Goal: Task Accomplishment & Management: Use online tool/utility

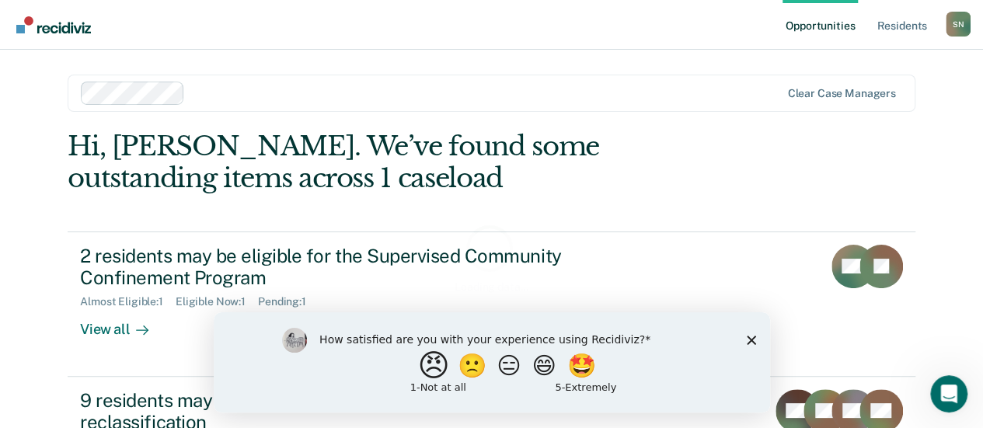
click at [419, 374] on button "😠" at bounding box center [435, 365] width 37 height 31
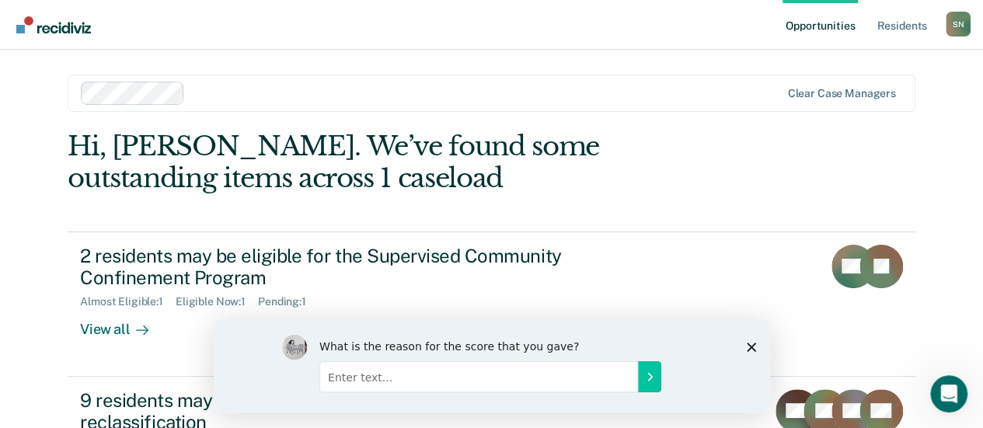
click at [750, 352] on div "What is the reason for the score that you gave?" at bounding box center [491, 365] width 556 height 93
click at [747, 347] on icon "Close survey" at bounding box center [750, 346] width 9 height 9
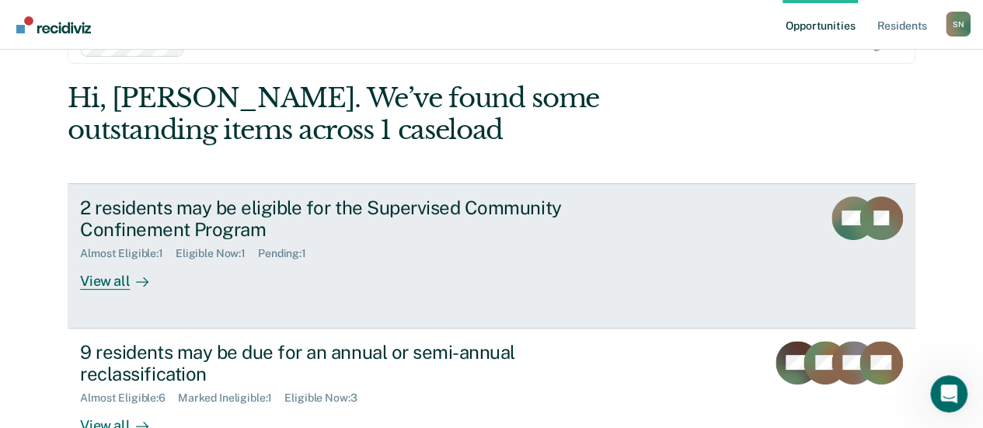
scroll to position [92, 0]
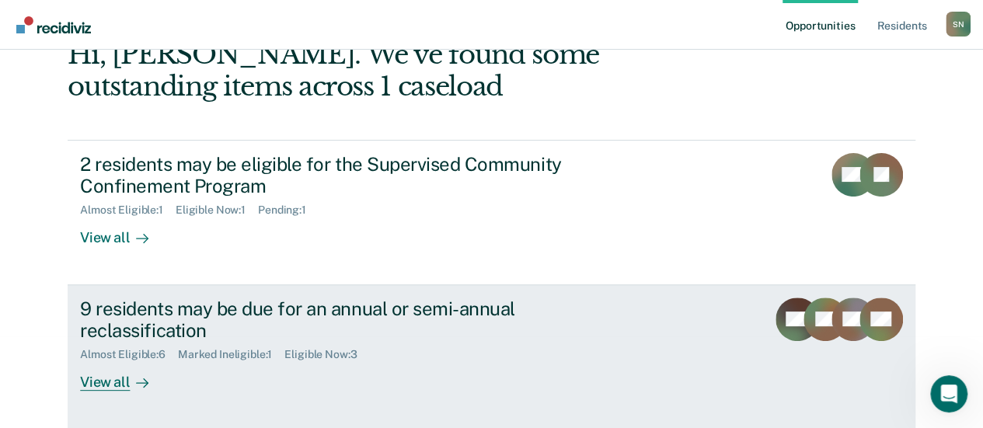
click at [373, 318] on div "9 residents may be due for an annual or semi-annual reclassification" at bounding box center [352, 320] width 545 height 45
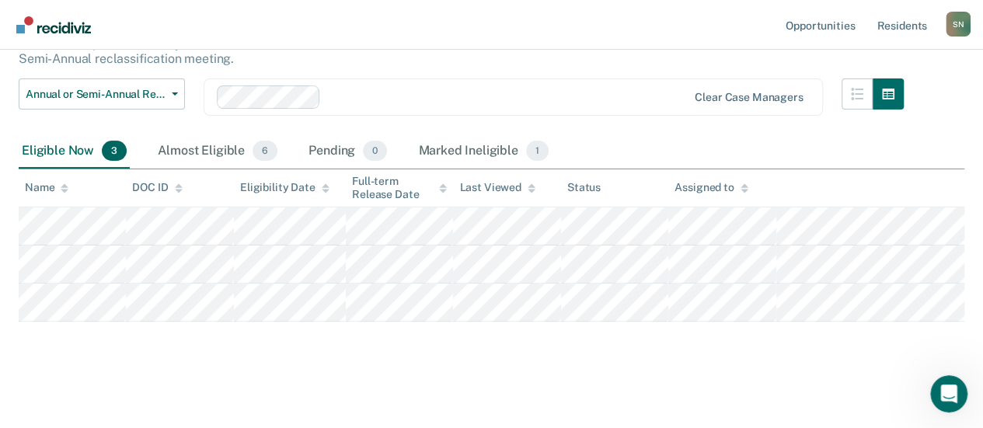
scroll to position [119, 0]
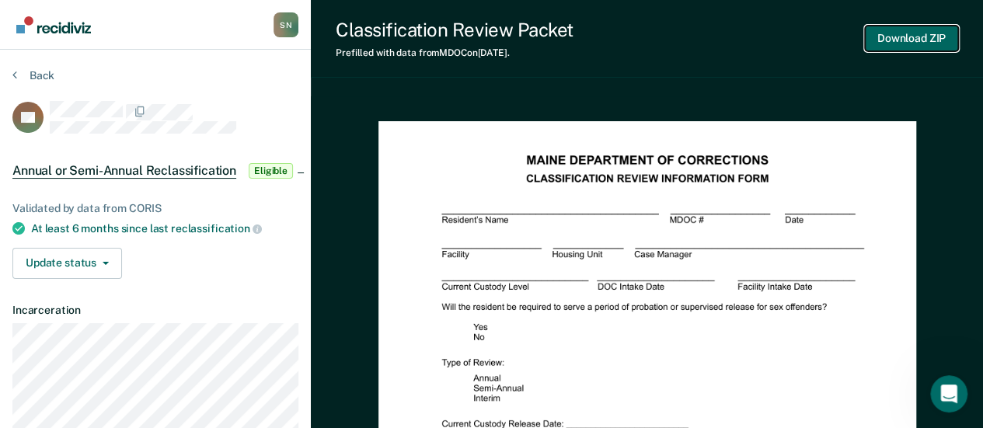
click at [908, 43] on button "Download ZIP" at bounding box center [911, 39] width 93 height 26
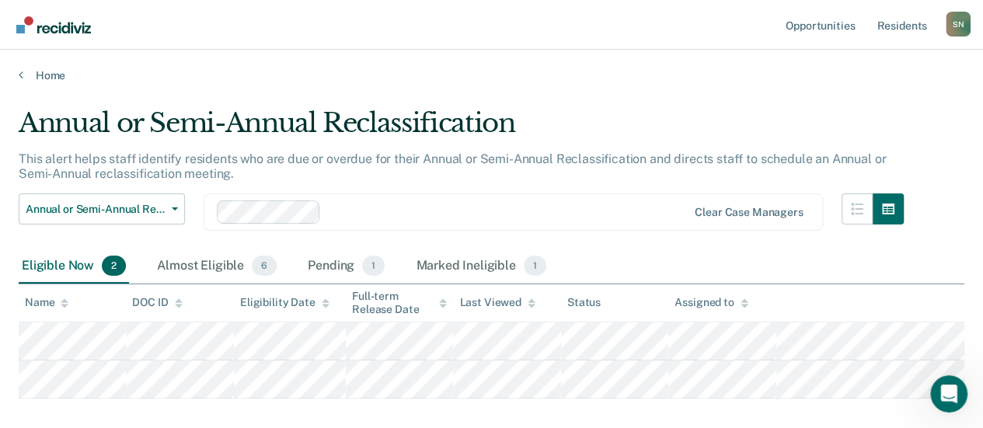
scroll to position [81, 0]
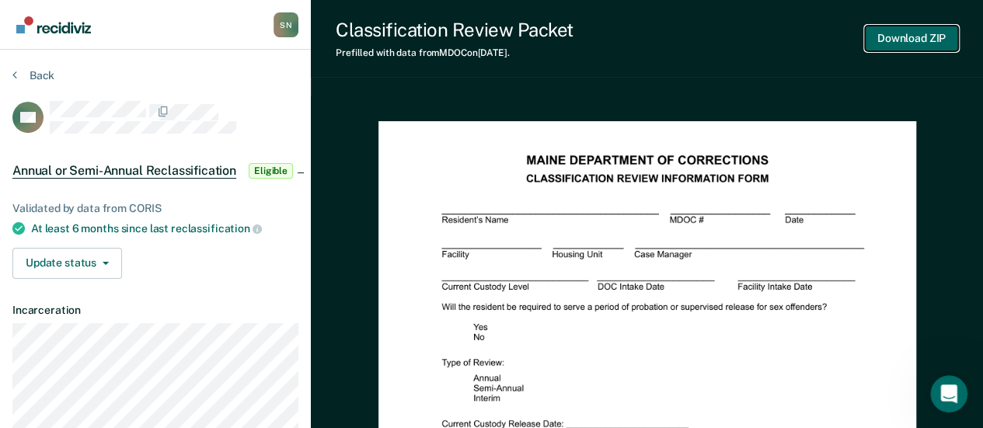
click at [898, 36] on button "Download ZIP" at bounding box center [911, 39] width 93 height 26
